Goal: Transaction & Acquisition: Purchase product/service

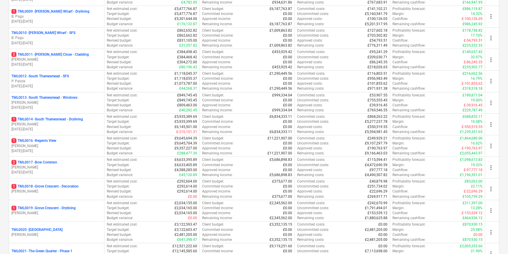
scroll to position [278, 0]
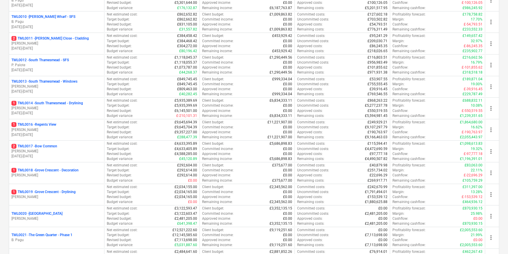
click at [82, 152] on p "[PERSON_NAME]" at bounding box center [56, 151] width 90 height 5
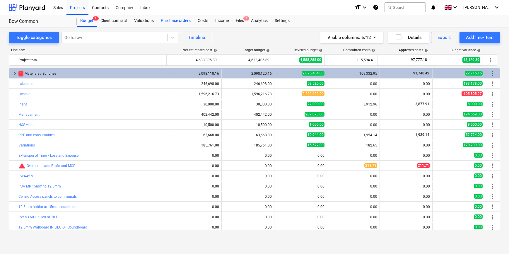
click at [182, 21] on div "Purchase orders" at bounding box center [175, 21] width 37 height 12
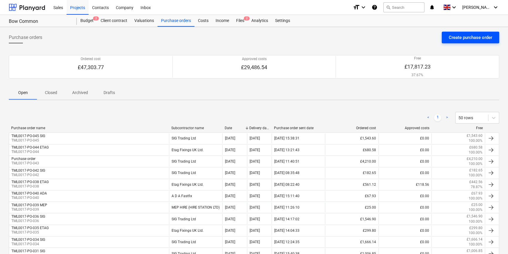
click at [448, 37] on button "Create purchase order" at bounding box center [469, 38] width 57 height 12
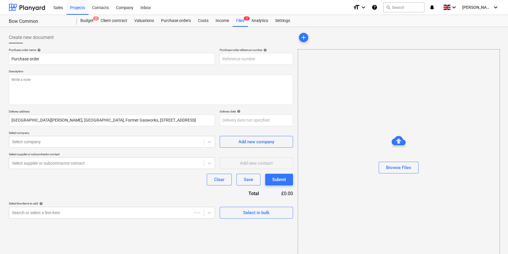
type textarea "x"
type input "TML0017-PO-046"
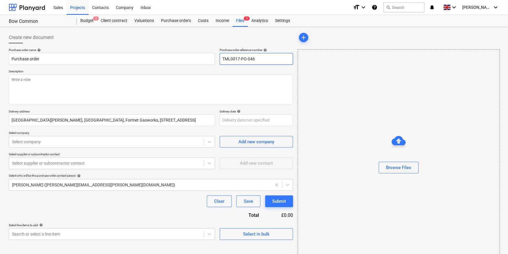
drag, startPoint x: 257, startPoint y: 59, endPoint x: 221, endPoint y: 59, distance: 36.3
click at [221, 59] on input "TML0017-PO-046" at bounding box center [256, 59] width 73 height 12
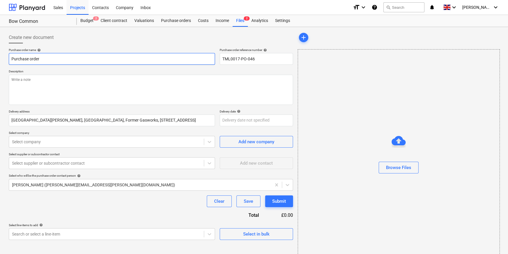
drag, startPoint x: 40, startPoint y: 59, endPoint x: 6, endPoint y: 58, distance: 33.7
click at [6, 58] on div "Create new document Purchase order name help Purchase order Purchase order refe…" at bounding box center [150, 147] width 289 height 236
type textarea "x"
paste input "TML0017-PO-046"
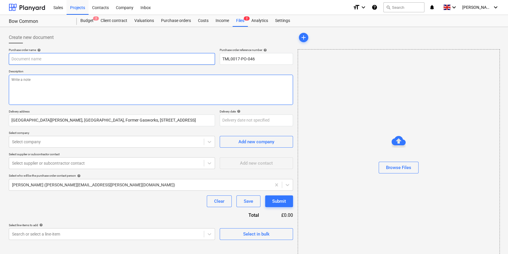
type textarea "x"
type input "TML0017-PO-046"
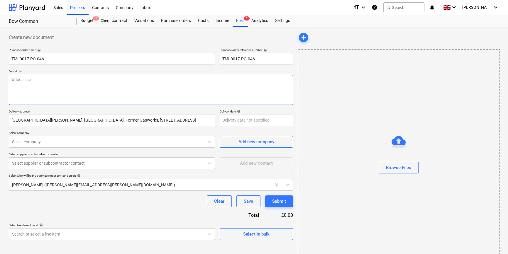
click at [16, 82] on textarea at bounding box center [151, 90] width 284 height 30
type textarea "x"
type textarea "S"
type textarea "x"
type textarea "Si"
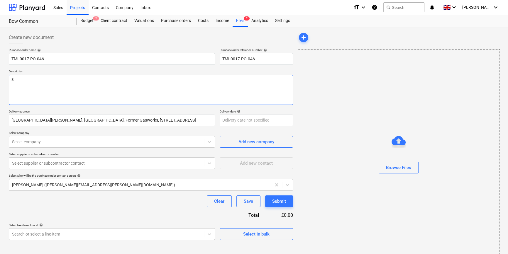
type textarea "x"
type textarea "Sit"
type textarea "x"
type textarea "Site"
type textarea "x"
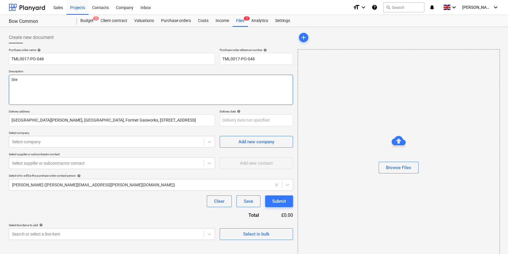
type textarea "Site"
type textarea "x"
type textarea "Site c"
type textarea "x"
type textarea "Site co"
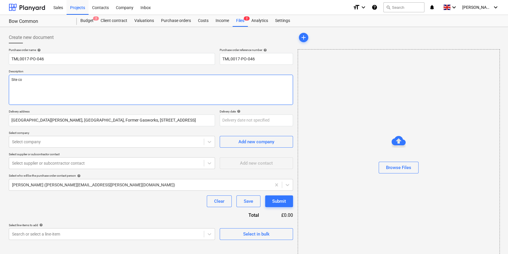
type textarea "x"
type textarea "Site con"
type textarea "x"
type textarea "Site cont"
type textarea "x"
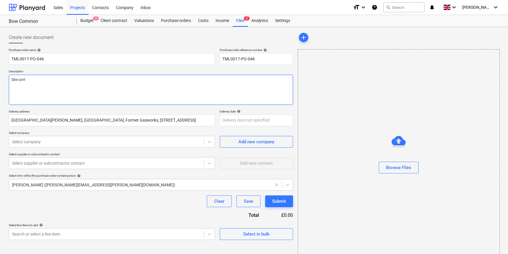
type textarea "Site conta"
type textarea "x"
type textarea "Site contac"
type textarea "x"
type textarea "Site contact"
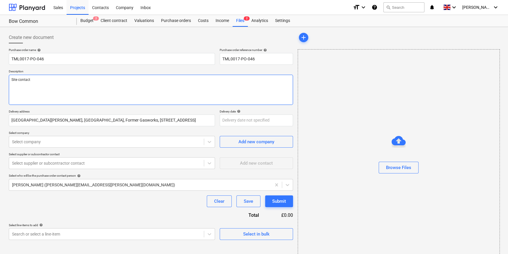
type textarea "x"
type textarea "Site contact"
type textarea "x"
type textarea "Site contact t"
type textarea "x"
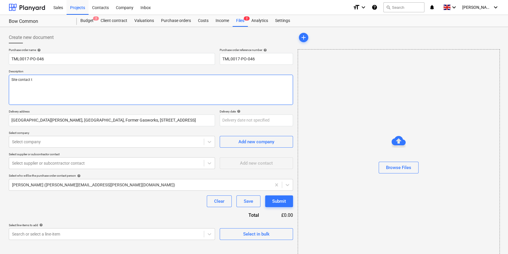
type textarea "Site contact te"
type textarea "x"
type textarea "Site contact tee"
type textarea "x"
type textarea "Site contact te"
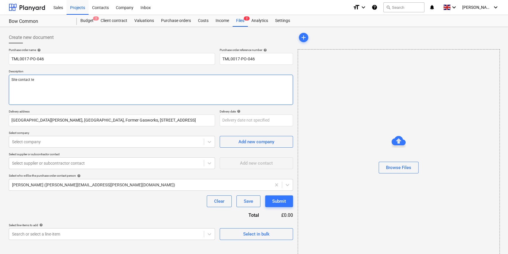
type textarea "x"
type textarea "Site contact [PERSON_NAME]"
type textarea "x"
type textarea "Site contact [PERSON_NAME]"
type textarea "x"
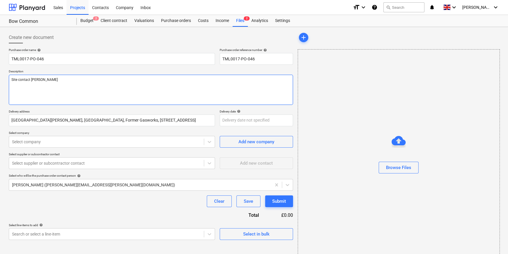
type textarea "Site contact [PERSON_NAME]"
type textarea "x"
type textarea "Site contact [PERSON_NAME]"
type textarea "x"
type textarea "Site contact teddy 0"
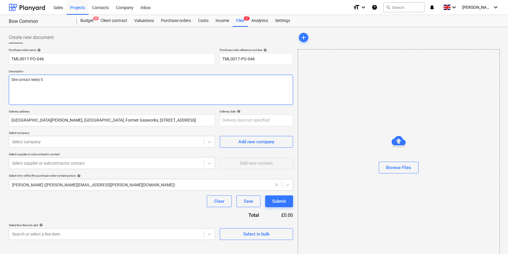
type textarea "x"
type textarea "Site contact teddy 07"
type textarea "x"
type textarea "Site contact teddy 075"
type textarea "x"
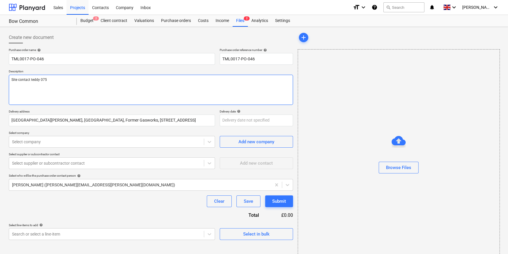
type textarea "Site contact teddy 0753"
type textarea "x"
type textarea "Site contact [PERSON_NAME] 07535"
type textarea "x"
type textarea "Site contact [PERSON_NAME] 07535"
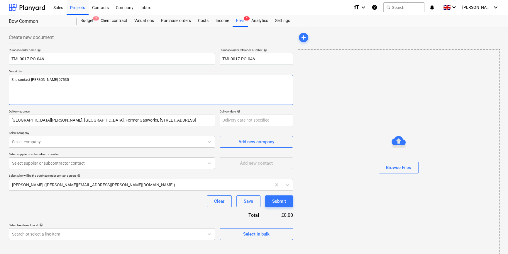
type textarea "x"
type textarea "Site contact [PERSON_NAME] 07535 9"
type textarea "x"
type textarea "Site contact teddy [PHONE_NUMBER]"
type textarea "x"
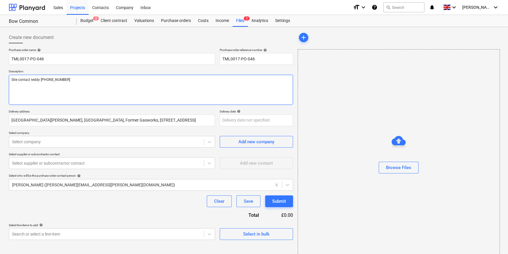
type textarea "Site contact [PERSON_NAME] 07535 9"
type textarea "x"
type textarea "Site contact [PERSON_NAME] 07535"
type textarea "x"
type textarea "Site contact [PERSON_NAME] 07535"
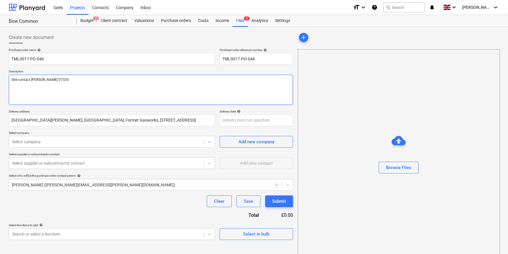
type textarea "x"
type textarea "Site contact teddy 0753"
type textarea "x"
type textarea "Site contact teddy 075"
type textarea "x"
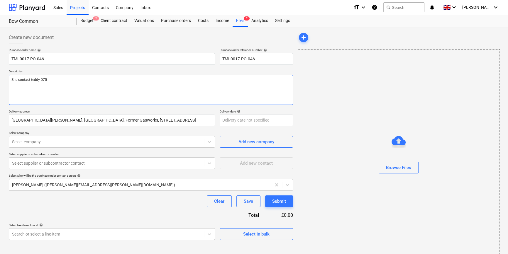
type textarea "Site contact teddy 07"
type textarea "x"
type textarea "Site contact teddy 073"
type textarea "x"
type textarea "Site contact teddy 0735"
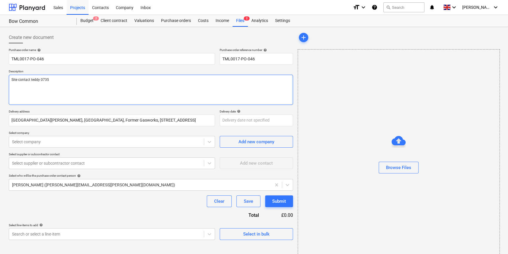
type textarea "x"
type textarea "Site contact teddy 07359"
type textarea "x"
type textarea "Site contact teddy 07359"
type textarea "x"
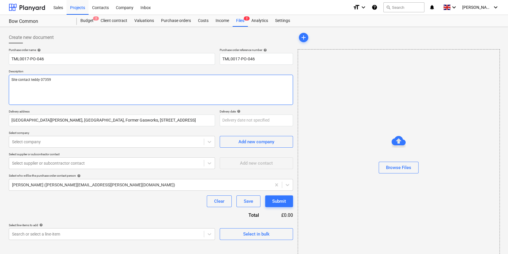
type textarea "Site contact teddy 07359 9"
type textarea "x"
type textarea "Site contact teddy [PHONE_NUMBER]"
type textarea "x"
type textarea "Site contact teddy [PHONE_NUMBER]"
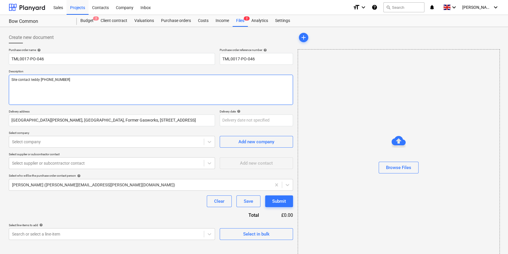
type textarea "x"
type textarea "Site contact teddy [PHONE_NUMBER]"
type textarea "x"
type textarea "Site contact teddy [PHONE_NUMBER]"
type textarea "x"
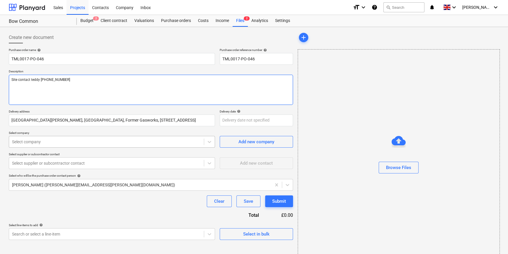
type textarea "Site contact teddy [PHONE_NUMBER]"
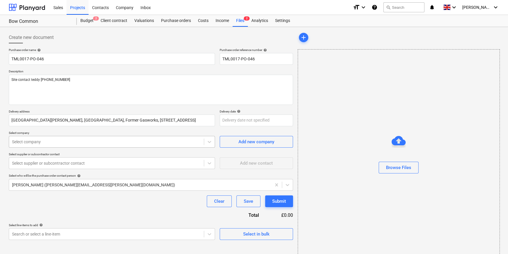
type textarea "x"
click at [40, 141] on div at bounding box center [106, 142] width 189 height 6
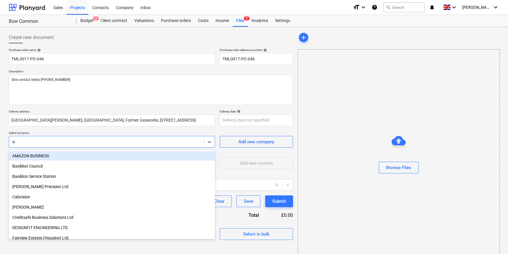
type input "sig"
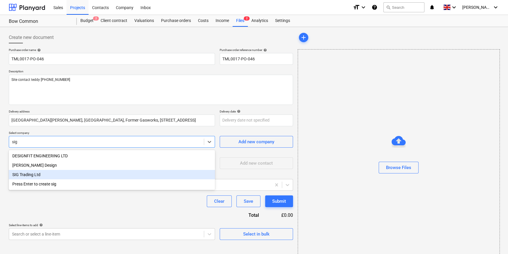
click at [22, 176] on div "SIG Trading Ltd" at bounding box center [112, 174] width 206 height 9
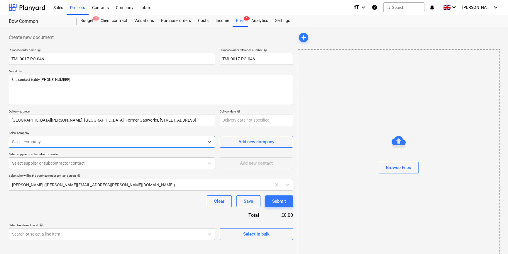
type textarea "x"
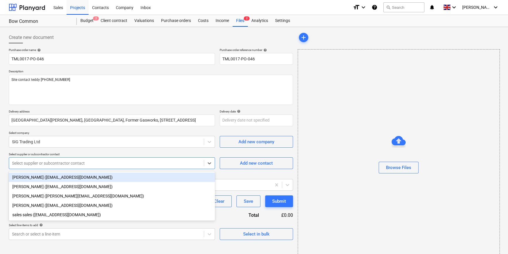
click at [27, 166] on div at bounding box center [106, 163] width 189 height 6
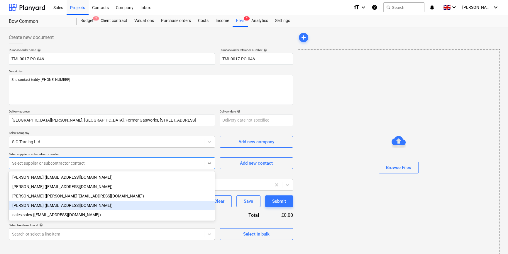
click at [35, 205] on div "[PERSON_NAME] ([EMAIL_ADDRESS][DOMAIN_NAME])" at bounding box center [112, 205] width 206 height 9
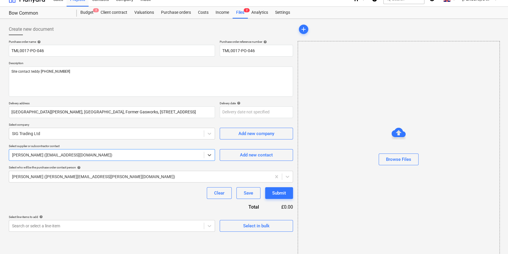
scroll to position [13, 0]
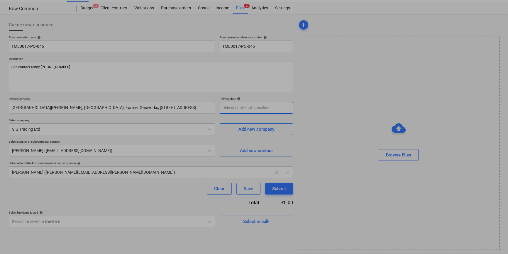
click at [247, 108] on body "Sales Projects Contacts Company Inbox format_size keyboard_arrow_down help sear…" at bounding box center [254, 114] width 508 height 254
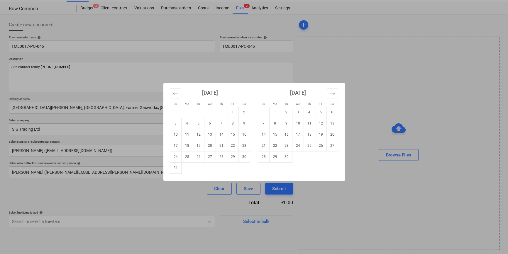
click at [337, 209] on div "Su Mo Tu We Th Fr Sa Su Mo Tu We Th Fr Sa [DATE] 1 2 3 4 5 6 7 8 9 10 11 12 13 …" at bounding box center [254, 127] width 508 height 254
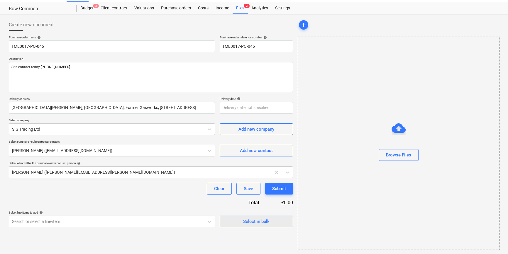
click at [260, 221] on div "Select in bulk" at bounding box center [256, 222] width 26 height 8
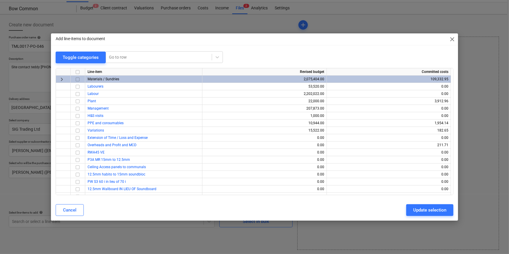
click at [76, 79] on input "checkbox" at bounding box center [77, 79] width 7 height 7
click at [413, 213] on button "Update selection" at bounding box center [430, 210] width 47 height 12
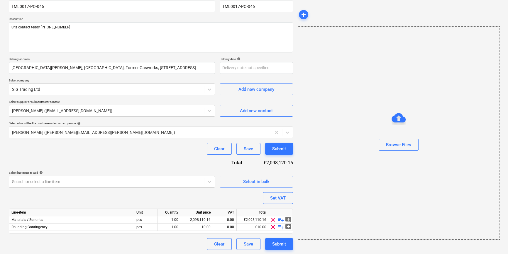
scroll to position [53, 0]
click at [273, 227] on span "clear" at bounding box center [272, 226] width 7 height 7
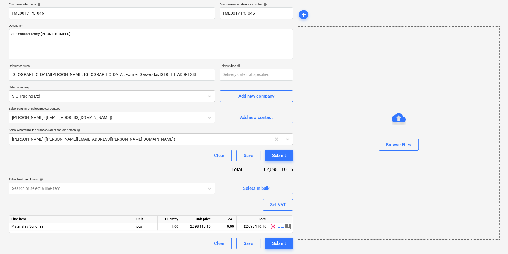
scroll to position [45, 0]
click at [280, 226] on span "playlist_add" at bounding box center [280, 226] width 7 height 7
type textarea "x"
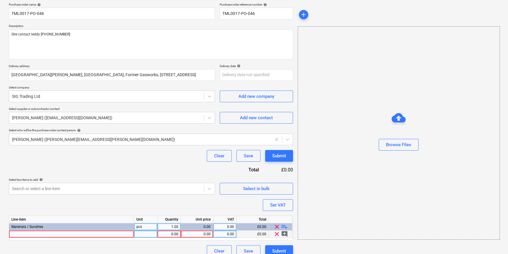
click at [23, 235] on div at bounding box center [71, 234] width 125 height 7
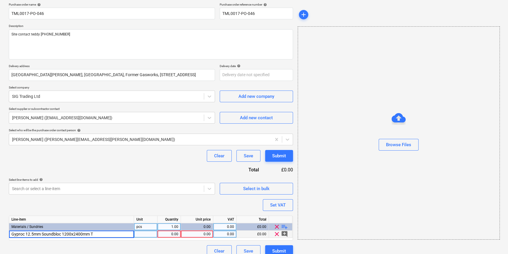
type input "Gyproc 12.5mm Soundbloc 1200x2400mm TE"
type textarea "x"
click at [173, 234] on div "1.00" at bounding box center [169, 234] width 18 height 7
type input "112"
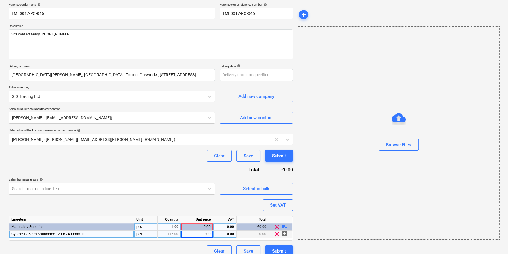
type textarea "x"
click at [201, 234] on div "0.00" at bounding box center [196, 234] width 27 height 7
type input "12.5856"
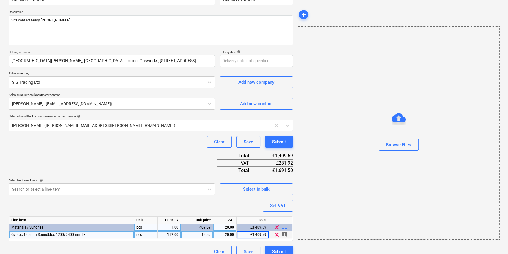
scroll to position [67, 0]
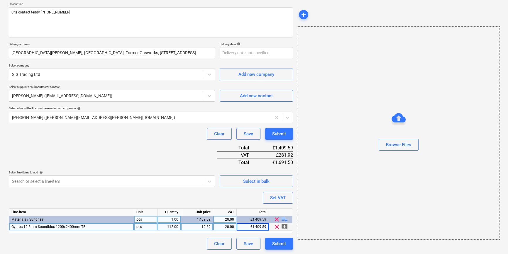
click at [284, 219] on span "playlist_add" at bounding box center [284, 219] width 7 height 7
type textarea "x"
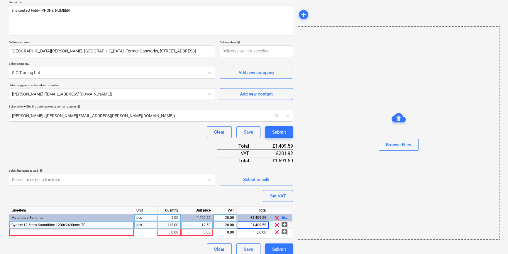
scroll to position [75, 0]
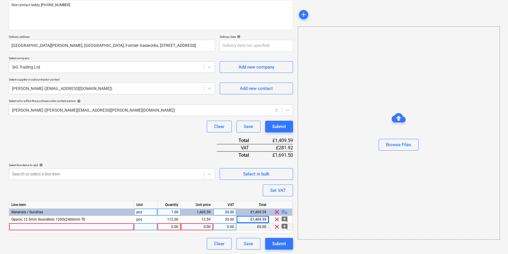
click at [18, 228] on div at bounding box center [71, 226] width 125 height 7
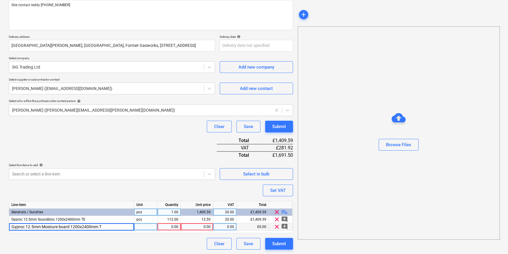
type input "Gyproc 12.5mm Moisture board 1200x2400mm TE"
type textarea "x"
click at [165, 227] on div "1.00" at bounding box center [169, 226] width 18 height 7
type input "60"
type textarea "x"
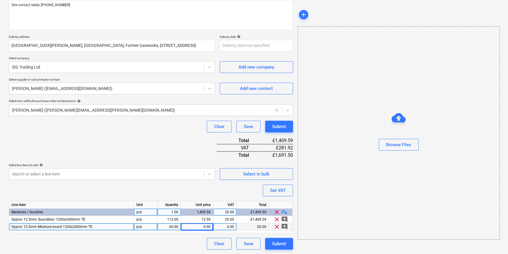
click at [52, 227] on span "Gyproc 12.5mm Moisture board 1200x2400mm TE" at bounding box center [51, 227] width 81 height 4
click at [58, 227] on input "Gyproc 12.5mm Moisture board 1200x2400mm TE" at bounding box center [71, 226] width 125 height 7
type input "Gyproc 12.5mm Moisture Resistant 1200x2400mm TE"
click at [201, 226] on div "0.00" at bounding box center [196, 226] width 27 height 7
type textarea "x"
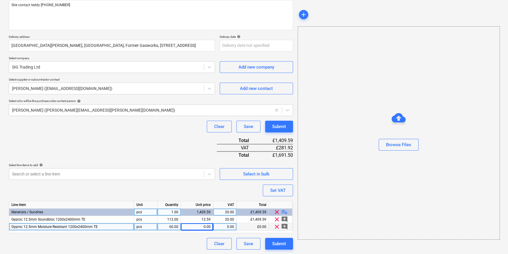
click at [195, 227] on div "0.00" at bounding box center [196, 226] width 27 height 7
type input "14.191999"
type textarea "x"
type input "20"
click at [284, 212] on span "playlist_add" at bounding box center [284, 212] width 7 height 7
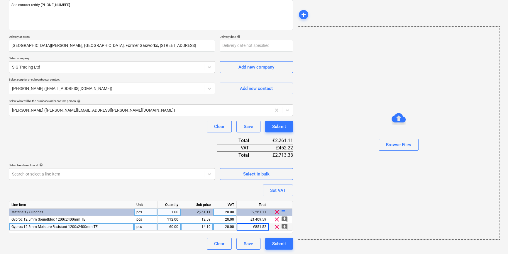
type textarea "x"
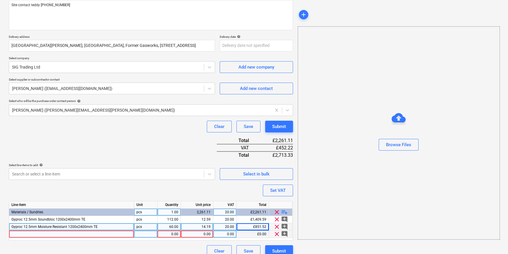
click at [30, 234] on div at bounding box center [71, 234] width 125 height 7
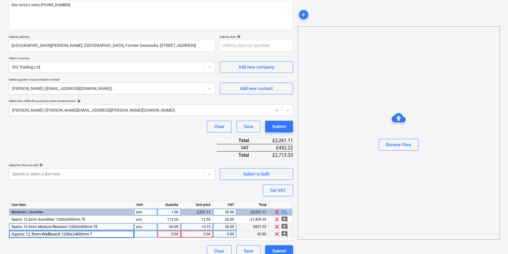
type input "Gyproc 12.5mm Wallboard 1200x2400mm TE"
type textarea "x"
type input "72"
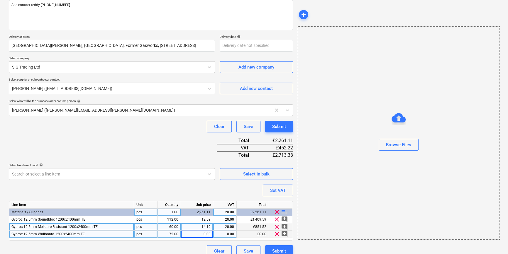
type textarea "x"
click at [202, 234] on div "0.00" at bounding box center [196, 234] width 27 height 7
type input "8.64"
type textarea "x"
type input "20"
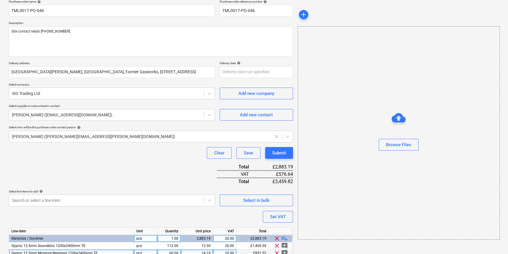
scroll to position [48, 0]
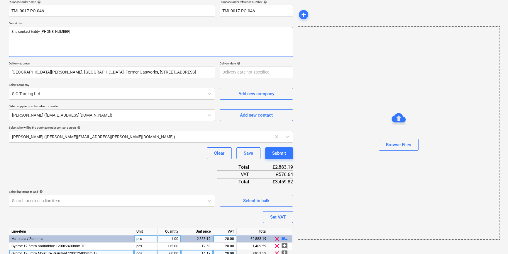
click at [32, 31] on textarea "Site contact teddy [PHONE_NUMBER]" at bounding box center [151, 42] width 284 height 30
type textarea "x"
type textarea "Site contact eddy [PHONE_NUMBER]"
type textarea "x"
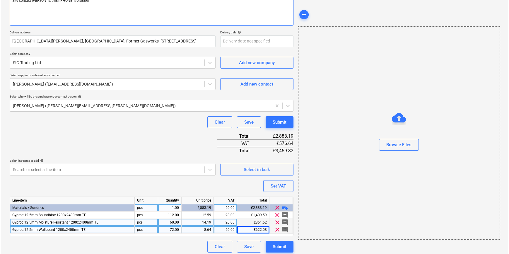
scroll to position [82, 0]
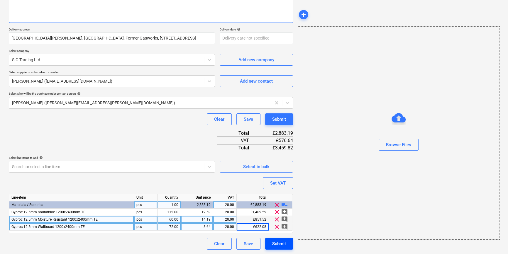
type textarea "Site contact [PERSON_NAME] [PHONE_NUMBER]"
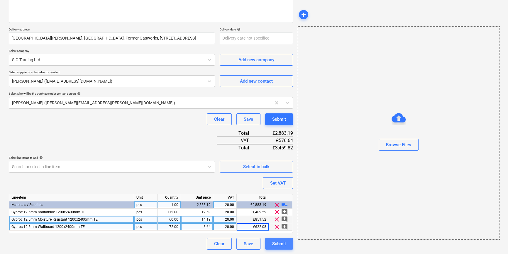
click at [285, 243] on div "Submit" at bounding box center [279, 244] width 14 height 8
type textarea "x"
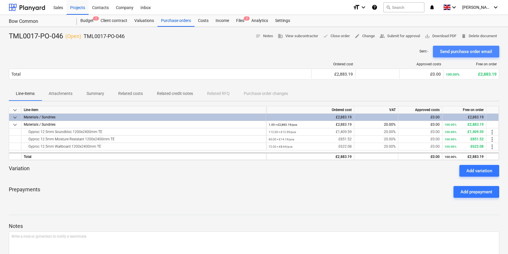
click at [465, 52] on div "Send purchase order email" at bounding box center [466, 52] width 52 height 8
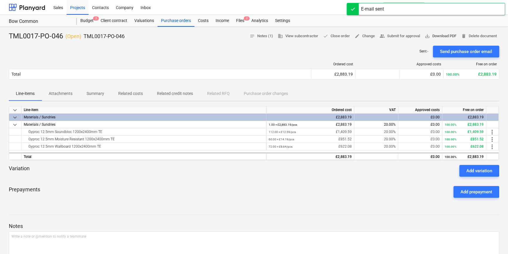
click at [439, 36] on span "save_alt Download PDF" at bounding box center [440, 36] width 32 height 7
